Goal: Task Accomplishment & Management: Complete application form

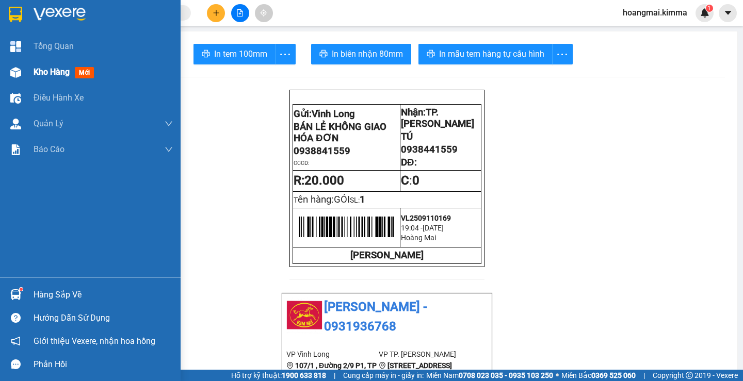
click at [31, 70] on div "Kho hàng mới" at bounding box center [90, 72] width 181 height 26
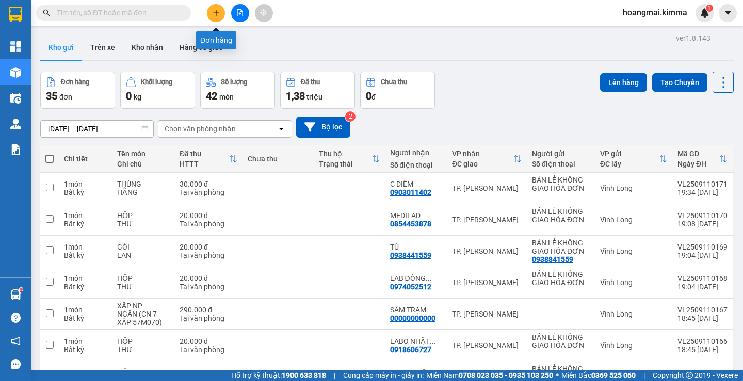
click at [219, 13] on icon "plus" at bounding box center [216, 12] width 7 height 7
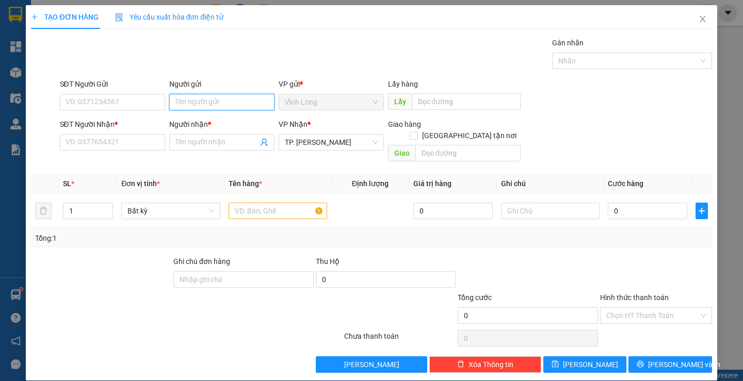
click at [199, 103] on input "Người gửi" at bounding box center [221, 102] width 105 height 17
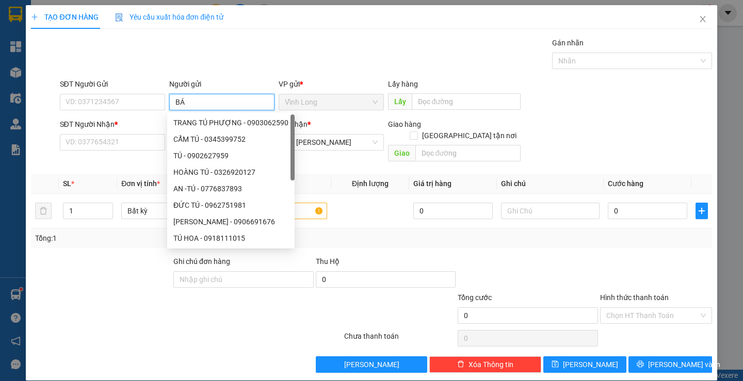
type input "BÁN"
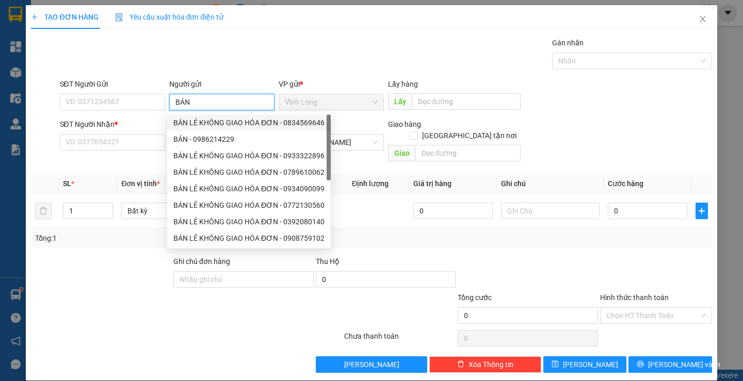
click at [304, 123] on div "BÁN LẺ KHÔNG GIAO HÓA ĐƠN - 0834569646" at bounding box center [248, 122] width 151 height 11
type input "0834569646"
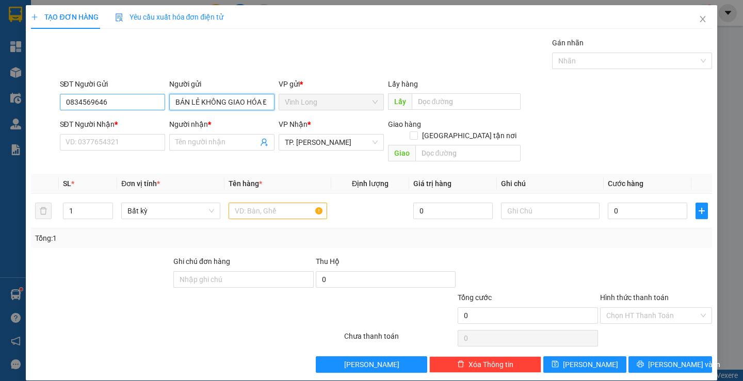
type input "BÁN LẺ KHÔNG GIAO HÓA ĐƠN"
click at [138, 110] on input "0834569646" at bounding box center [112, 102] width 105 height 17
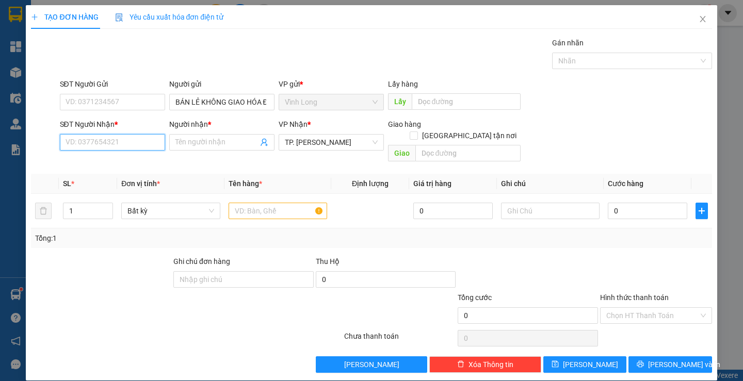
click at [136, 139] on input "SĐT Người Nhận *" at bounding box center [112, 142] width 105 height 17
type input "0904854179"
type input "LAB SONG MỸ"
type input "0904854179"
click at [258, 203] on input "text" at bounding box center [278, 211] width 99 height 17
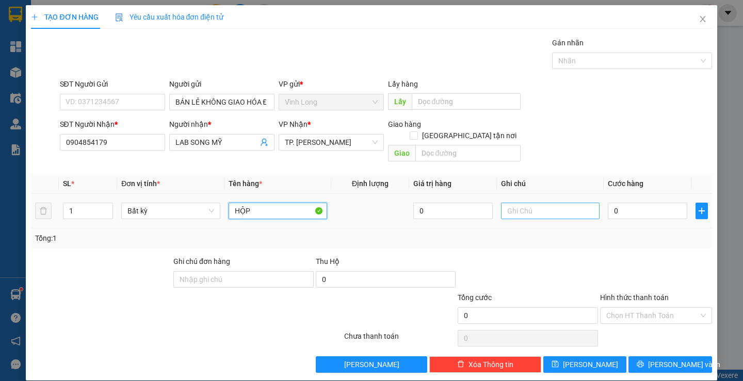
type input "HỘP"
click at [535, 208] on input "text" at bounding box center [550, 211] width 99 height 17
type input "LAN"
click at [642, 210] on td "0" at bounding box center [648, 211] width 88 height 35
click at [630, 203] on input "0" at bounding box center [647, 211] width 79 height 17
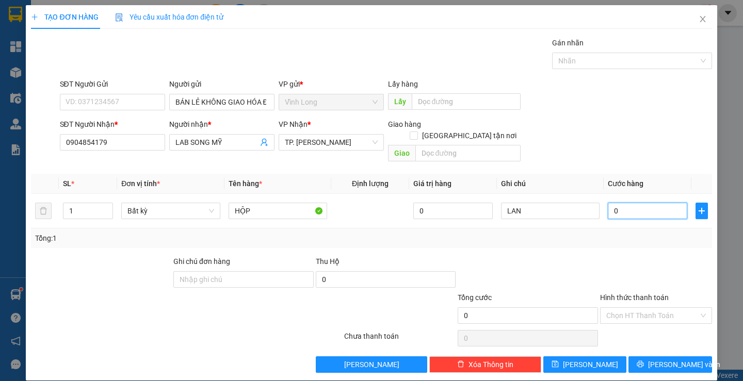
type input "2"
type input "20"
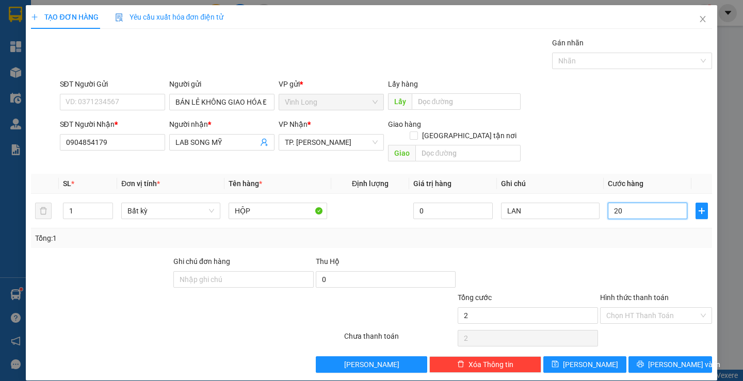
type input "20"
type input "20.000"
click at [618, 310] on input "Hình thức thanh toán" at bounding box center [653, 315] width 92 height 15
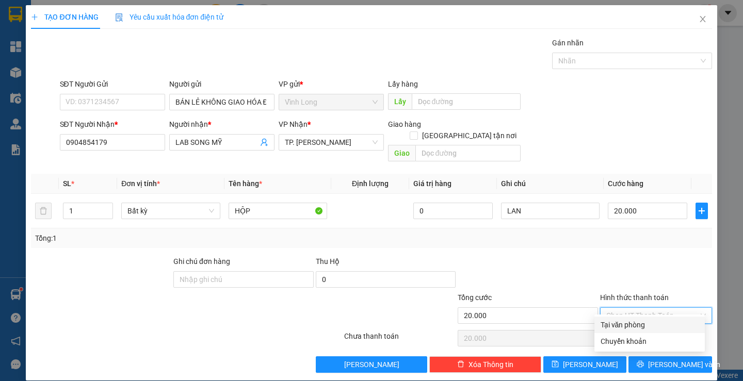
click at [610, 322] on div "Tại văn phòng" at bounding box center [650, 325] width 98 height 11
type input "0"
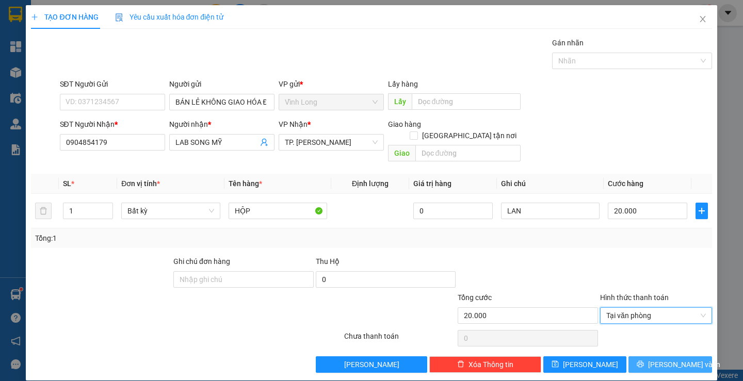
click at [652, 357] on button "[PERSON_NAME] và In" at bounding box center [670, 365] width 83 height 17
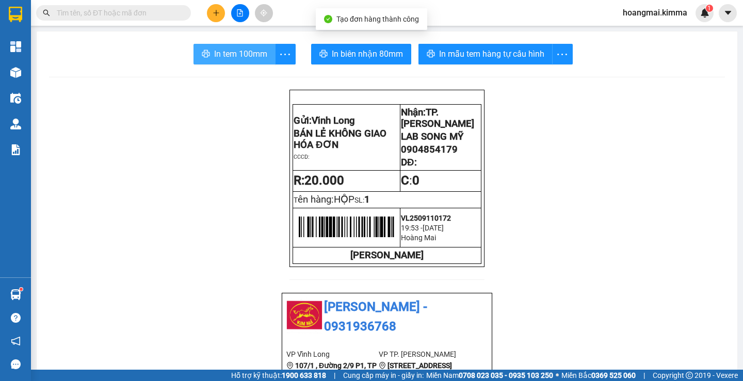
click at [214, 50] on span "In tem 100mm" at bounding box center [240, 53] width 53 height 13
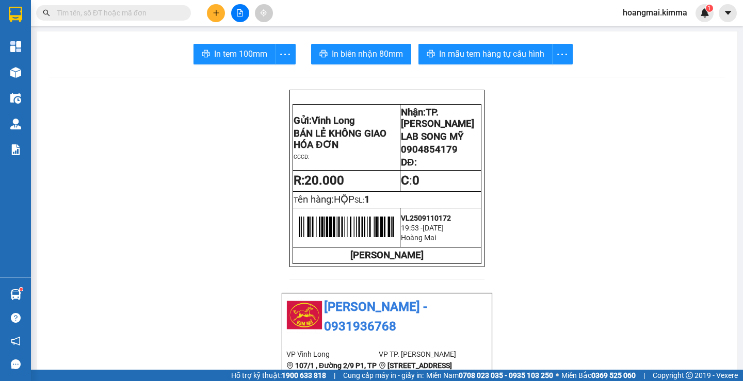
click at [119, 18] on input "text" at bounding box center [118, 12] width 122 height 11
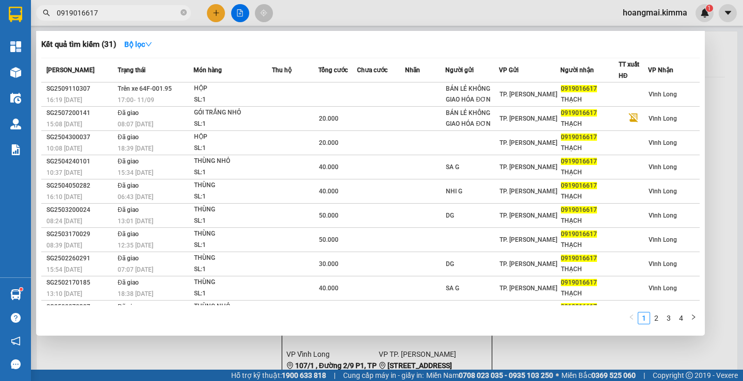
type input "0919016617"
click at [216, 15] on div at bounding box center [371, 190] width 743 height 381
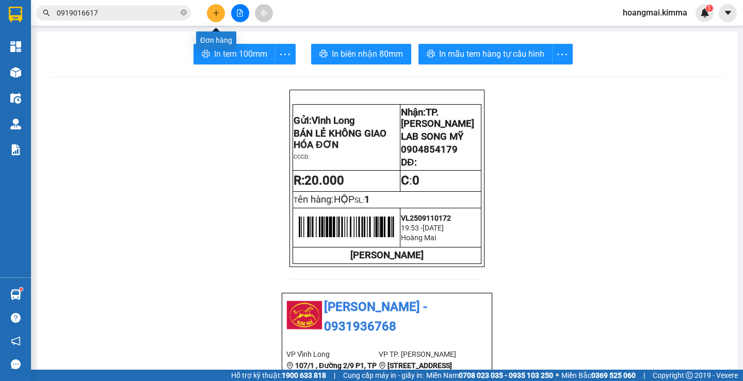
click at [216, 15] on icon "plus" at bounding box center [216, 12] width 7 height 7
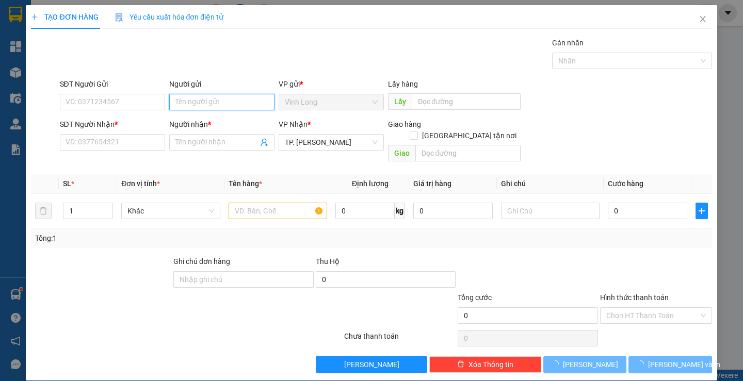
click at [203, 103] on input "Người gửi" at bounding box center [221, 102] width 105 height 17
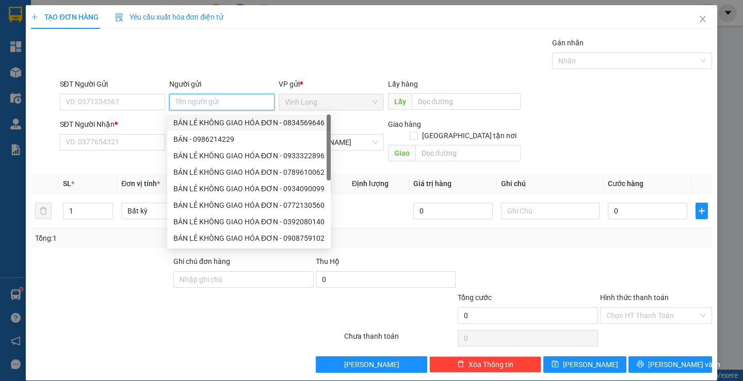
click at [205, 120] on div "BÁN LẺ KHÔNG GIAO HÓA ĐƠN - 0834569646" at bounding box center [248, 122] width 151 height 11
type input "0834569646"
type input "BÁN LẺ KHÔNG GIAO HÓA ĐƠN"
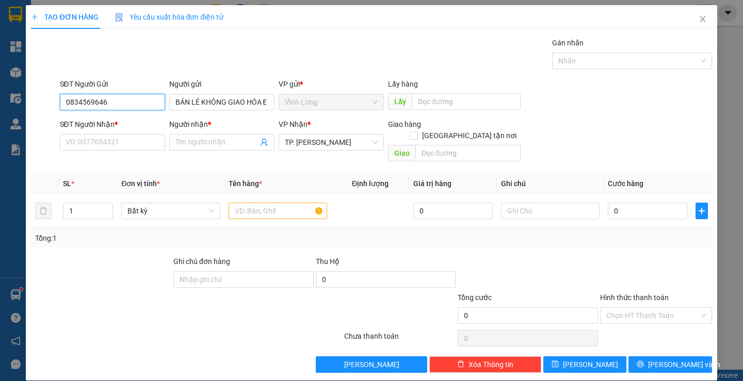
click at [123, 99] on input "0834569646" at bounding box center [112, 102] width 105 height 17
click at [134, 146] on input "SĐT Người Nhận *" at bounding box center [112, 142] width 105 height 17
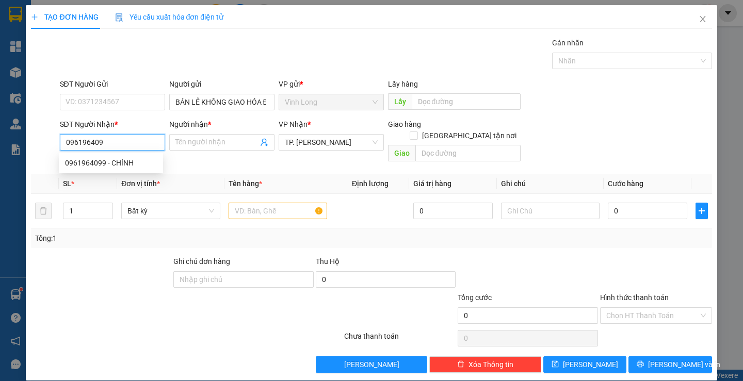
type input "0961964099"
click at [135, 166] on div "0961964099 - CHÍNH" at bounding box center [111, 162] width 92 height 11
type input "CHÍNH"
type input "0961964099"
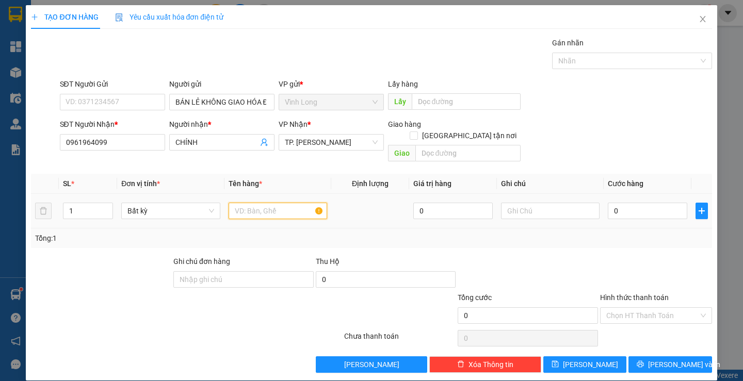
click at [266, 203] on input "text" at bounding box center [278, 211] width 99 height 17
type input "HỘP"
click at [535, 203] on input "text" at bounding box center [550, 211] width 99 height 17
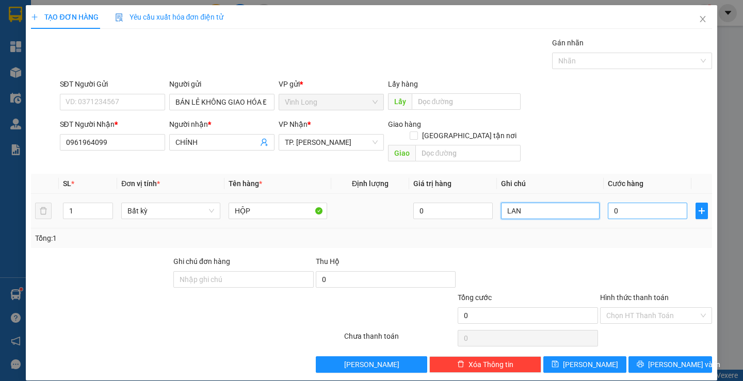
type input "LAN"
click at [632, 203] on input "0" at bounding box center [647, 211] width 79 height 17
type input "2"
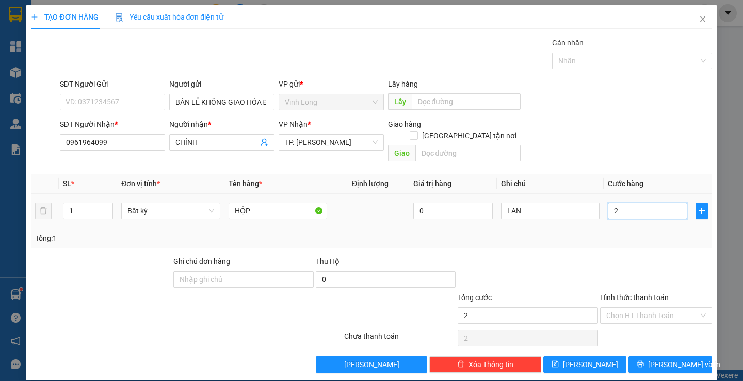
type input "20"
type input "20.000"
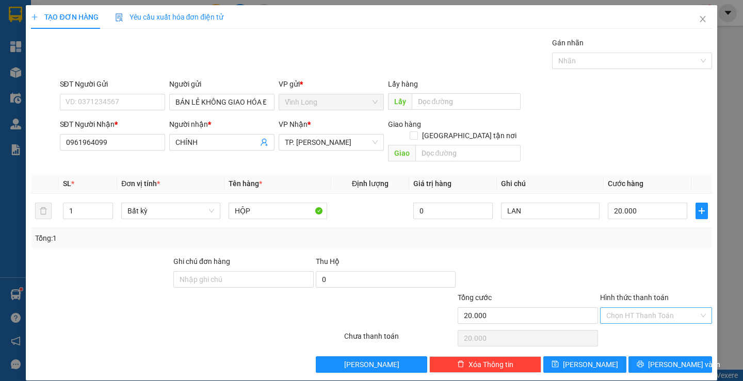
click at [618, 308] on input "Hình thức thanh toán" at bounding box center [653, 315] width 92 height 15
click at [612, 322] on div "Tại văn phòng" at bounding box center [650, 325] width 98 height 11
type input "0"
click at [644, 361] on icon "printer" at bounding box center [640, 364] width 7 height 7
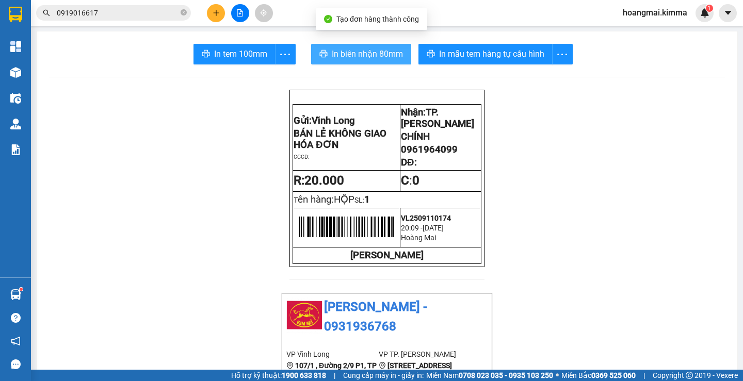
click at [338, 53] on span "In biên nhận 80mm" at bounding box center [367, 53] width 71 height 13
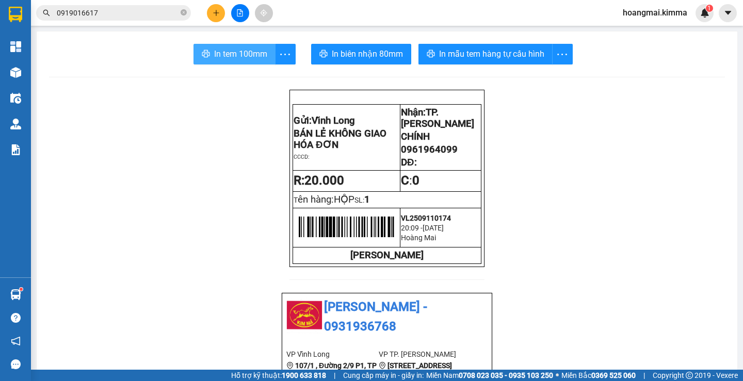
click at [238, 49] on span "In tem 100mm" at bounding box center [240, 53] width 53 height 13
click at [211, 9] on button at bounding box center [216, 13] width 18 height 18
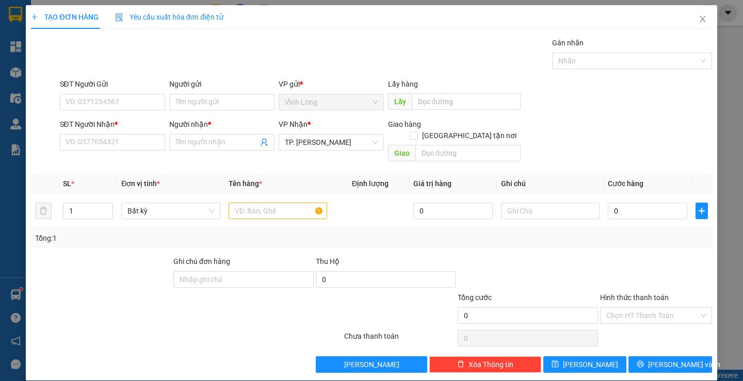
click at [215, 93] on div "Người gửi" at bounding box center [221, 85] width 105 height 15
click at [214, 109] on input "Người gửi" at bounding box center [221, 102] width 105 height 17
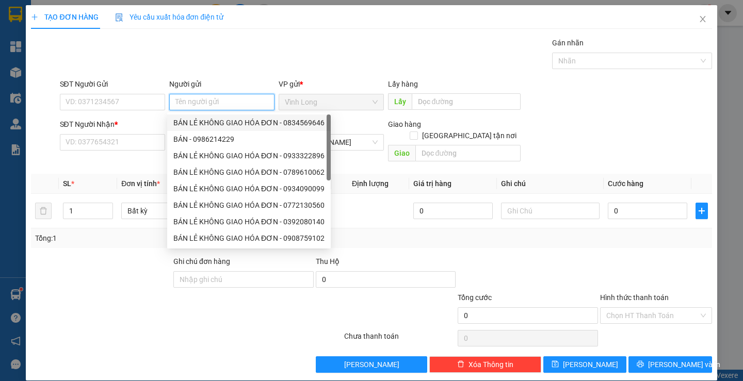
click at [209, 121] on div "BÁN LẺ KHÔNG GIAO HÓA ĐƠN - 0834569646" at bounding box center [248, 122] width 151 height 11
type input "0834569646"
type input "BÁN LẺ KHÔNG GIAO HÓA ĐƠN"
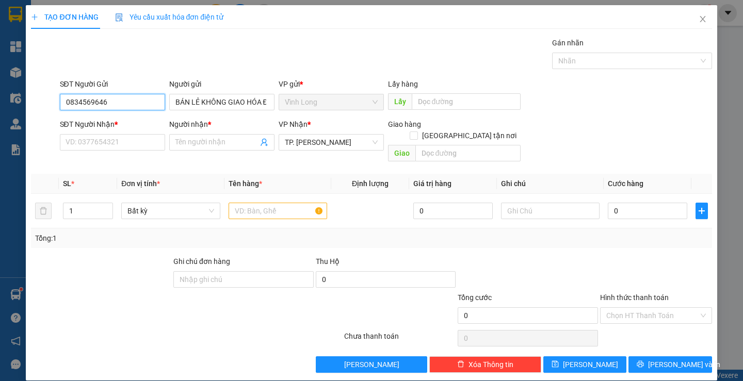
click at [125, 101] on input "0834569646" at bounding box center [112, 102] width 105 height 17
click at [141, 134] on input "SĐT Người Nhận *" at bounding box center [112, 142] width 105 height 17
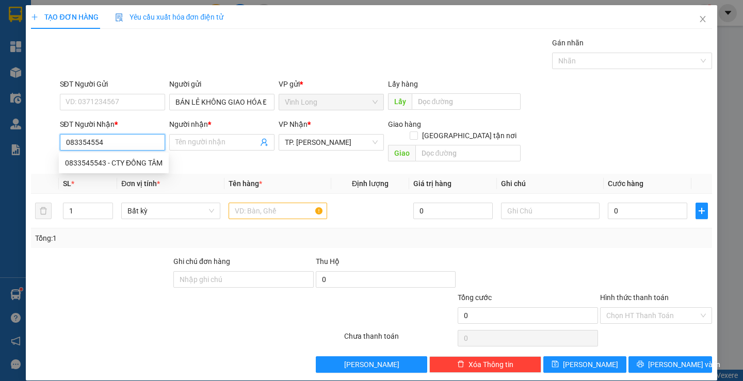
type input "0833545543"
click at [146, 162] on div "0833545543 - CTY ĐỒNG TÂM" at bounding box center [114, 162] width 98 height 11
type input "CTY ĐỒNG TÂM"
type input "0833545543"
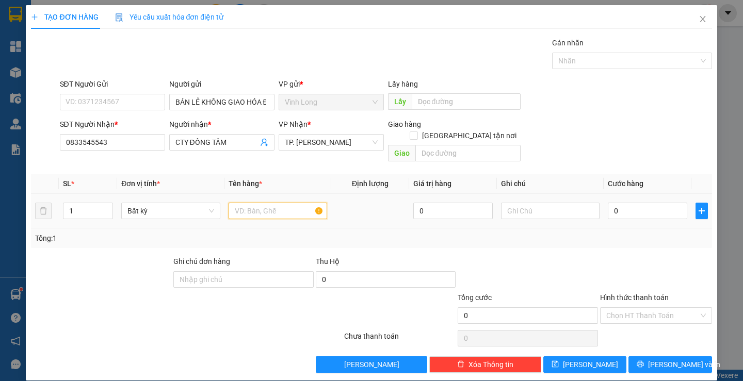
click at [263, 203] on input "text" at bounding box center [278, 211] width 99 height 17
type input "HỘP MUS"
click at [507, 203] on input "text" at bounding box center [550, 211] width 99 height 17
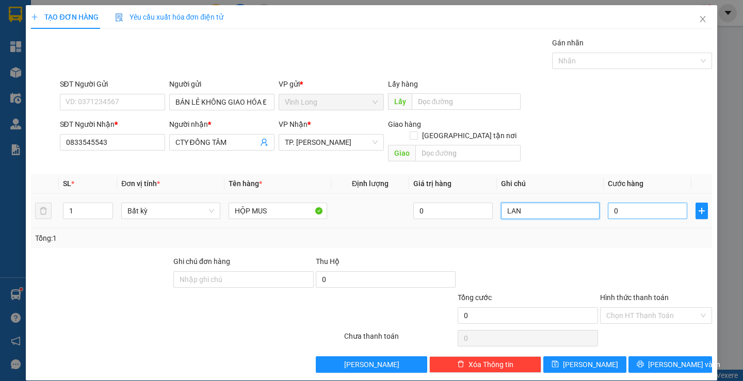
type input "LAN"
click at [627, 203] on input "0" at bounding box center [647, 211] width 79 height 17
type input "2"
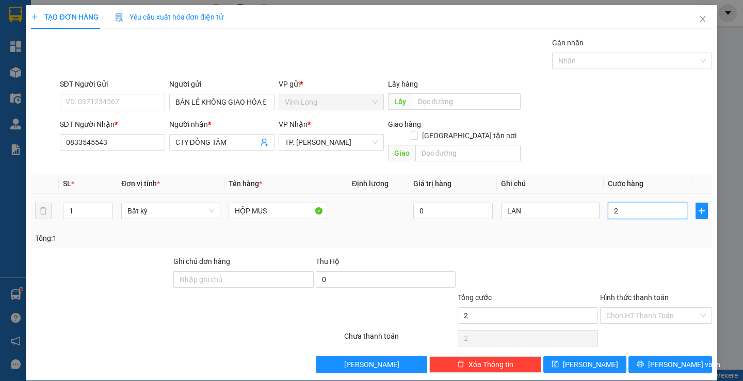
type input "20"
type input "20.000"
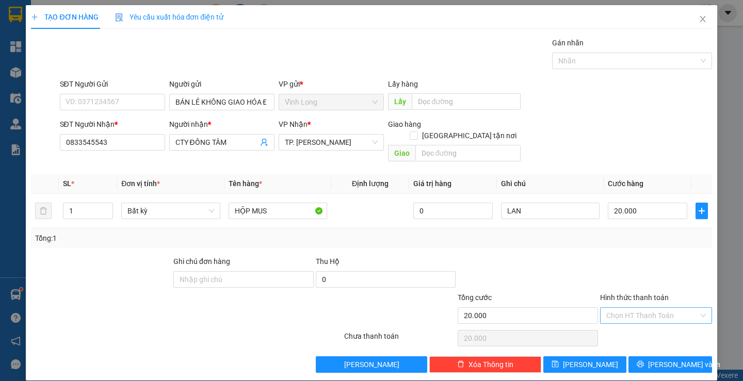
click at [607, 308] on input "Hình thức thanh toán" at bounding box center [653, 315] width 92 height 15
click at [604, 326] on div "Tại văn phòng" at bounding box center [650, 325] width 98 height 11
type input "0"
click at [644, 361] on icon "printer" at bounding box center [640, 364] width 7 height 7
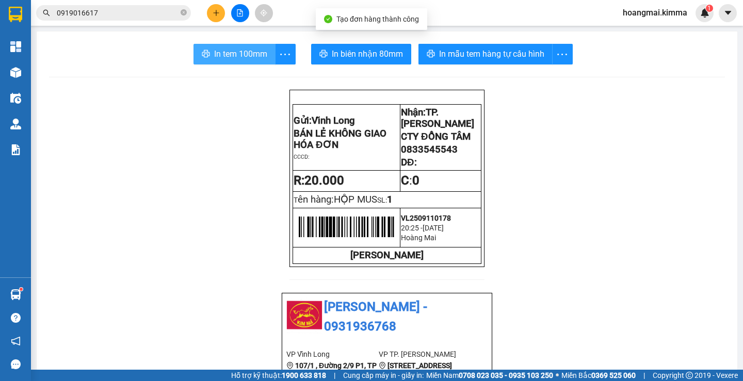
click at [214, 53] on span "In tem 100mm" at bounding box center [240, 53] width 53 height 13
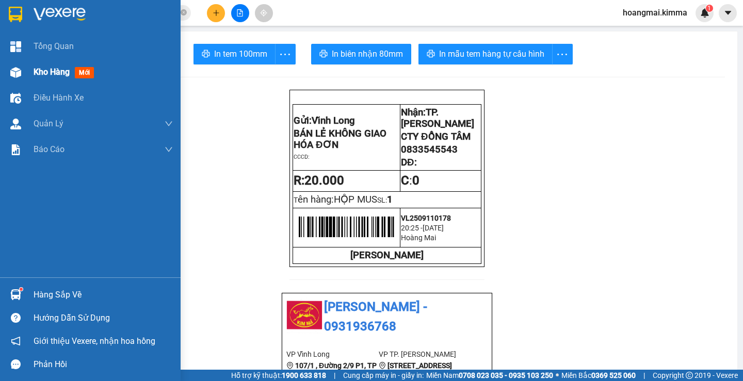
click at [52, 72] on span "Kho hàng" at bounding box center [52, 72] width 36 height 10
